Goal: Share content

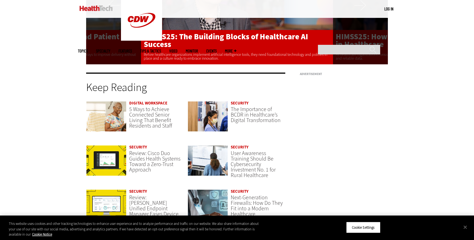
scroll to position [1316, 0]
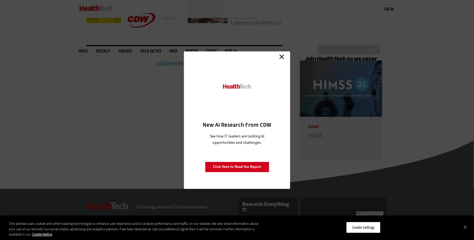
click at [162, 112] on div "Close New AI Research From CDW See how IT leaders are tackling AI opportunities…" at bounding box center [237, 120] width 474 height 240
click at [245, 158] on div "New AI Research From CDW See how IT leaders are tackling AI opportunities and c…" at bounding box center [237, 123] width 95 height 119
click at [245, 165] on link "Click Here to Read the Report" at bounding box center [237, 166] width 64 height 10
click at [280, 56] on link "Close" at bounding box center [282, 57] width 8 height 8
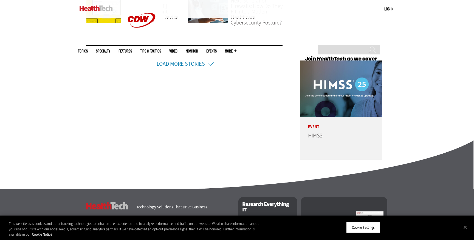
click at [173, 237] on link at bounding box center [174, 239] width 5 height 5
